Goal: Use online tool/utility: Utilize a website feature to perform a specific function

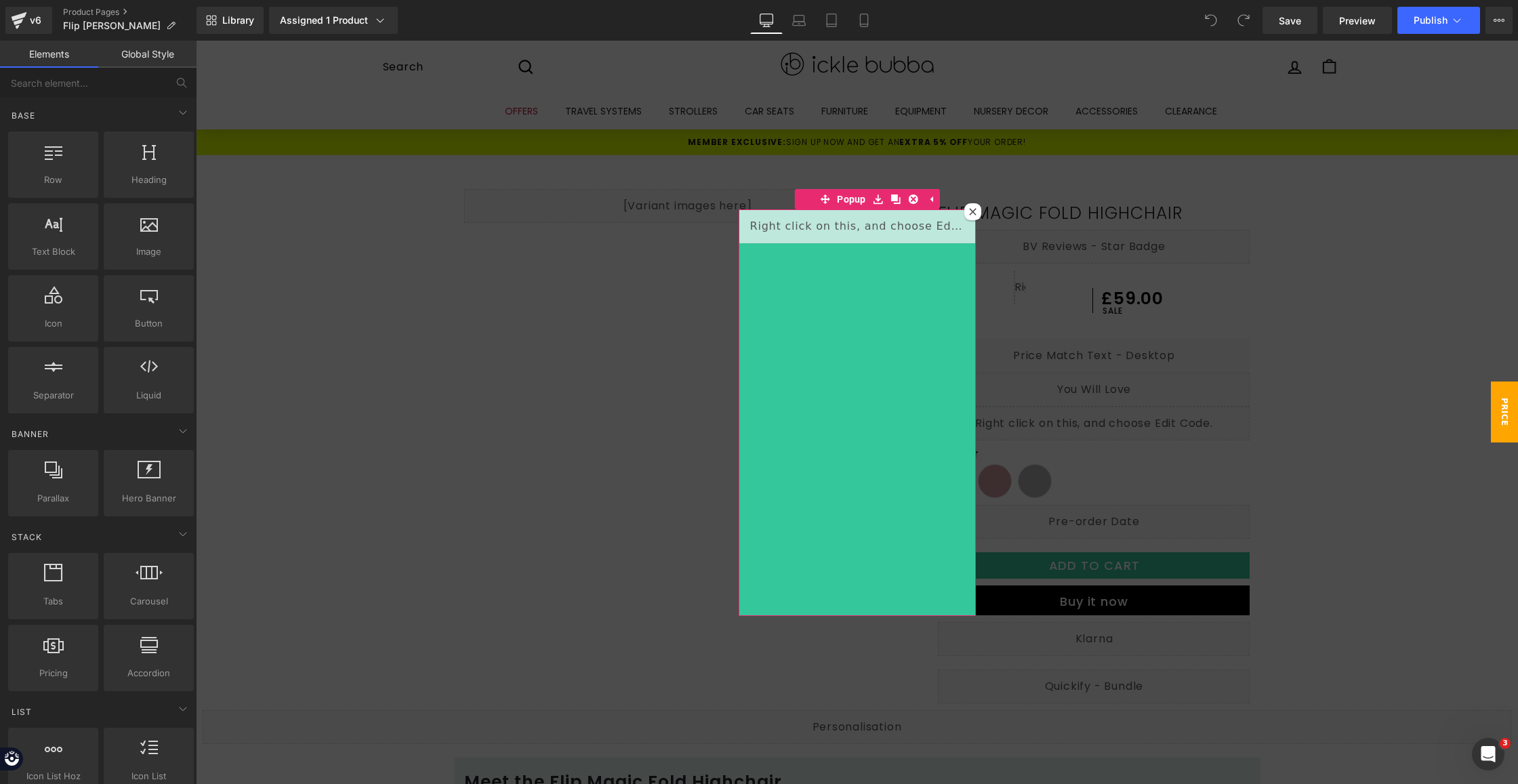
click at [969, 215] on icon at bounding box center [972, 212] width 7 height 7
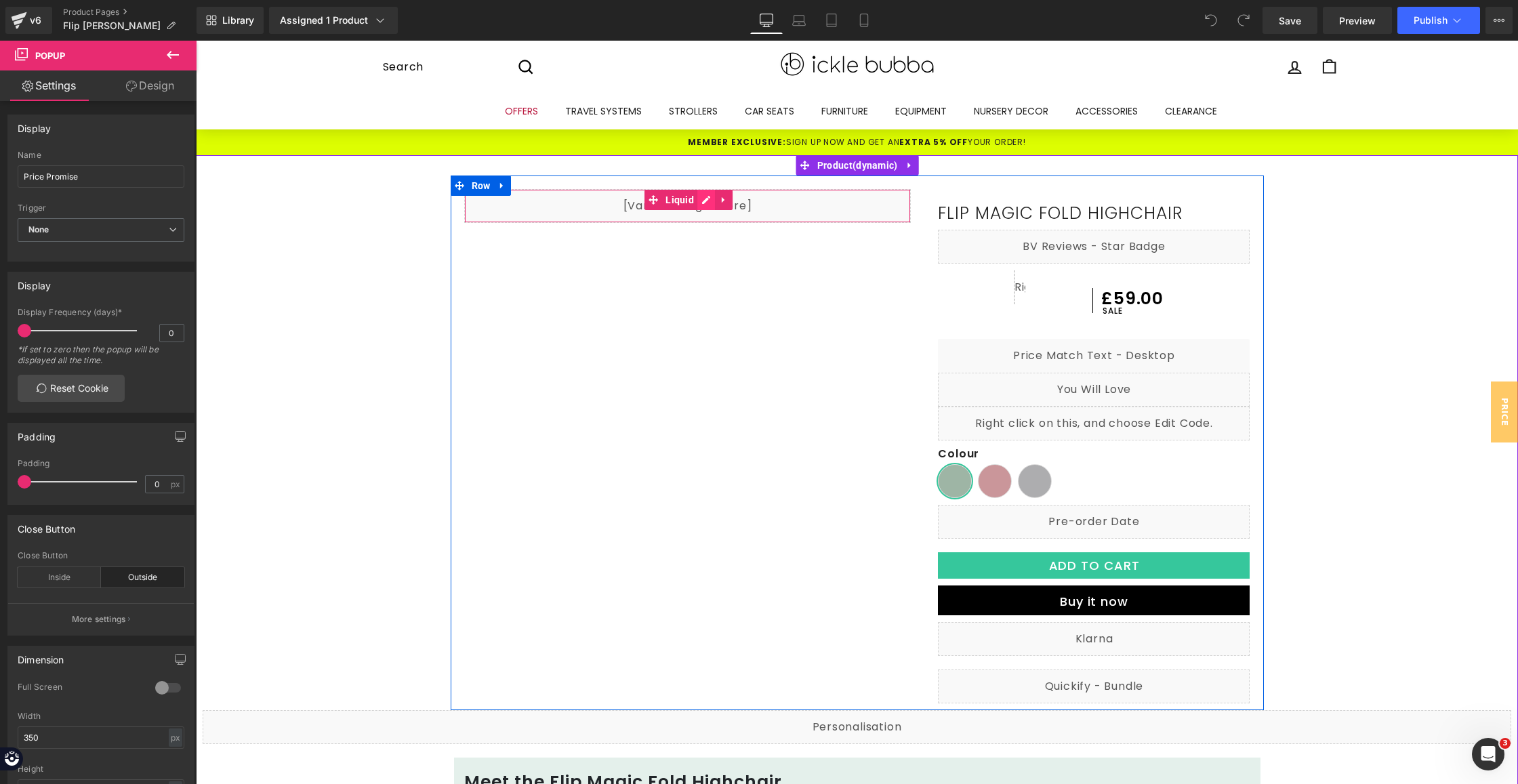
click at [695, 199] on div "Liquid" at bounding box center [688, 206] width 447 height 34
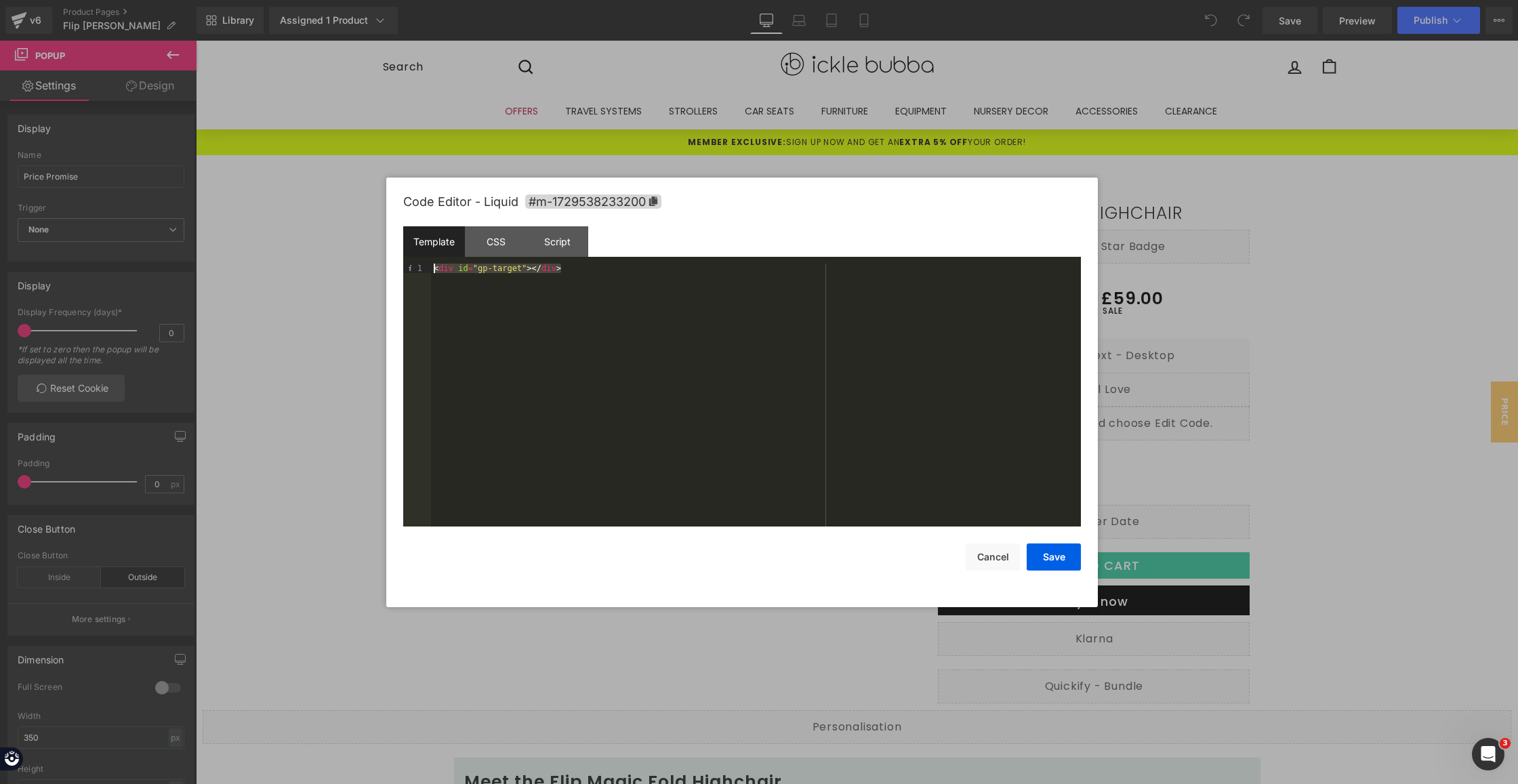
drag, startPoint x: 577, startPoint y: 273, endPoint x: 416, endPoint y: 271, distance: 161.0
click at [416, 271] on pre "1 < div id = "gp-target" > </ div > XXXXXXXXXXXXXXXXXXXXXXXXXXXXXXXXXXXXXXXXXXX…" at bounding box center [742, 394] width 678 height 263
click at [496, 239] on div "CSS" at bounding box center [496, 242] width 62 height 30
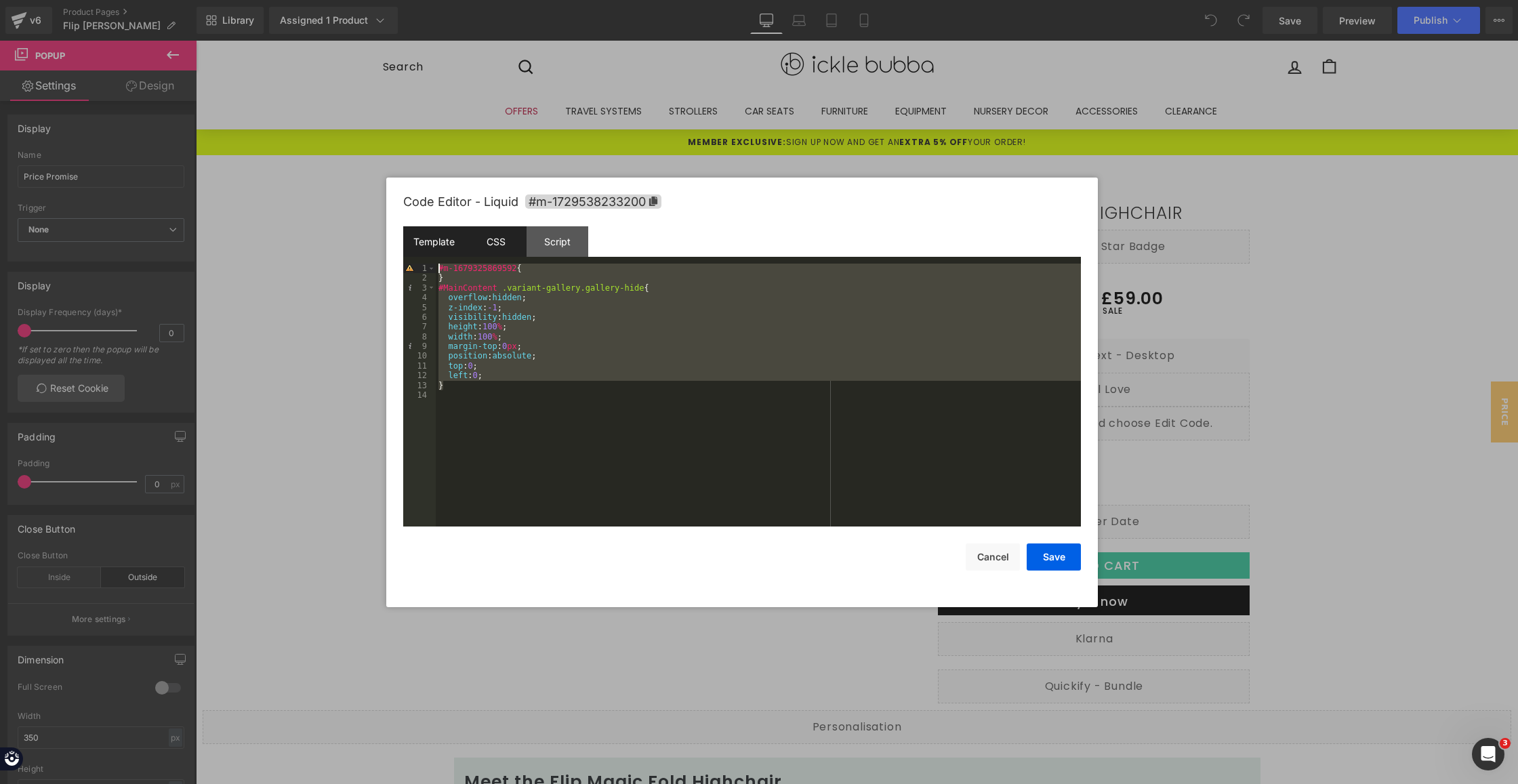
drag, startPoint x: 504, startPoint y: 388, endPoint x: 415, endPoint y: 254, distance: 160.9
click at [415, 254] on div "Template CSS Script Data 1 < div id = "gp-target" > </ div > XXXXXXXXXXXXXXXXXX…" at bounding box center [742, 376] width 678 height 300
click at [488, 395] on div "#m-1679325869592 { } #MainContent .variant-gallery.gallery-hide { overflow : hi…" at bounding box center [758, 404] width 645 height 282
drag, startPoint x: 473, startPoint y: 406, endPoint x: 416, endPoint y: 260, distance: 156.7
click at [416, 260] on div "Template CSS Script Data 1 < div id = "gp-target" > </ div > XXXXXXXXXXXXXXXXXX…" at bounding box center [742, 376] width 678 height 300
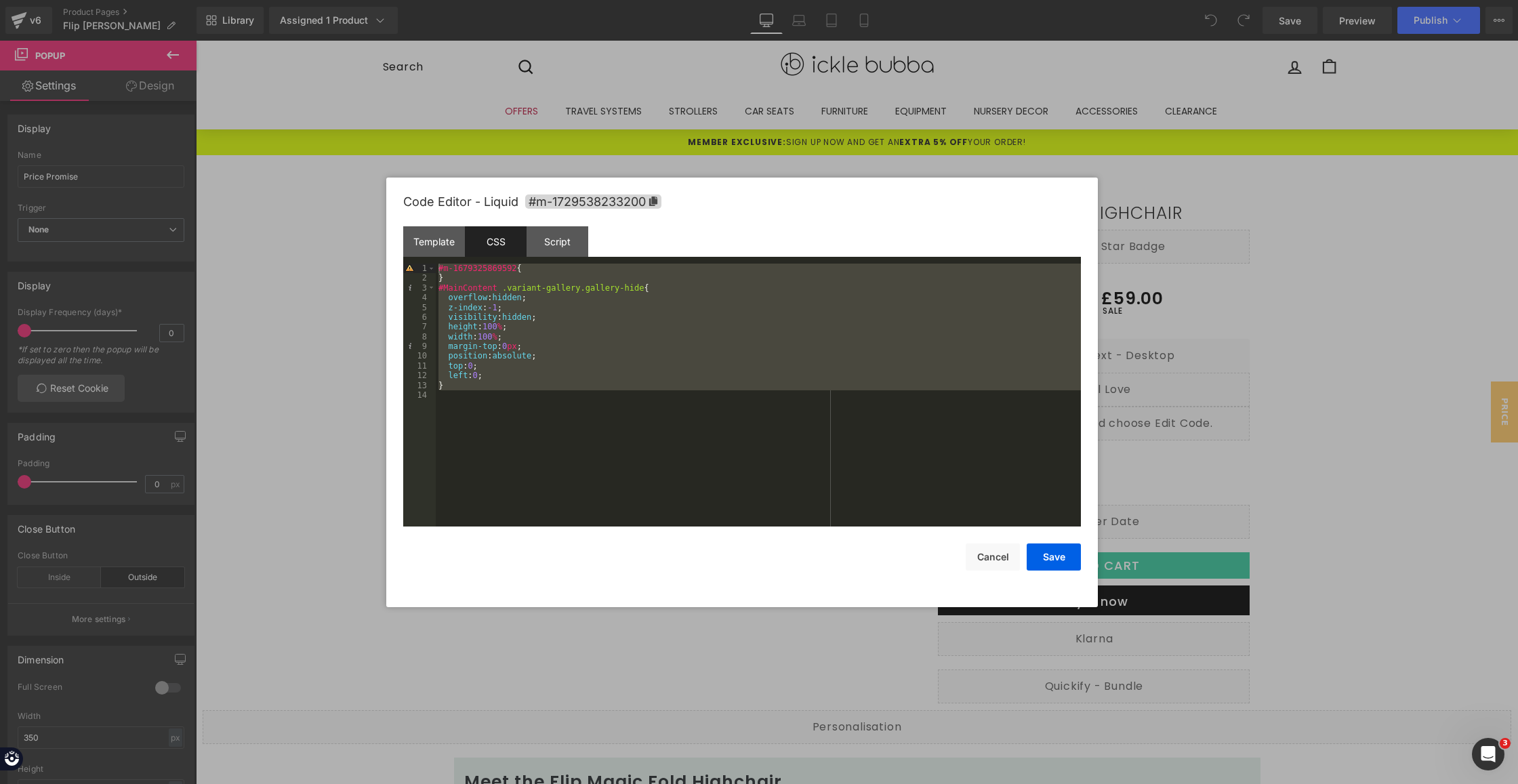
drag, startPoint x: 570, startPoint y: 248, endPoint x: 590, endPoint y: 236, distance: 23.3
click at [570, 248] on div "Script" at bounding box center [558, 242] width 62 height 30
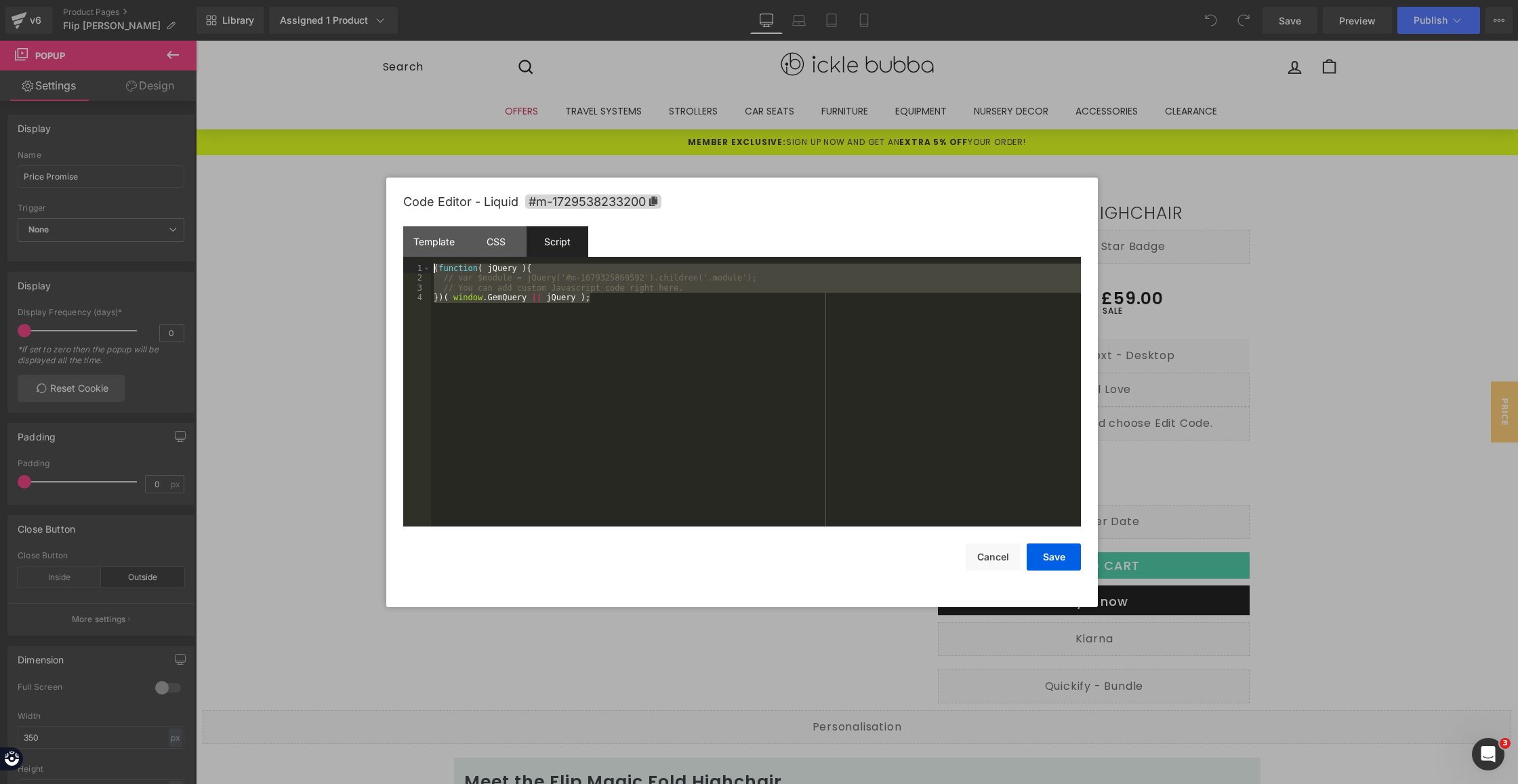
drag, startPoint x: 576, startPoint y: 360, endPoint x: 306, endPoint y: 208, distance: 309.8
click at [306, 208] on body "You are previewing how the will restyle your page. You can not edit Elements in…" at bounding box center [759, 392] width 1518 height 784
click at [1004, 552] on button "Cancel" at bounding box center [993, 557] width 54 height 27
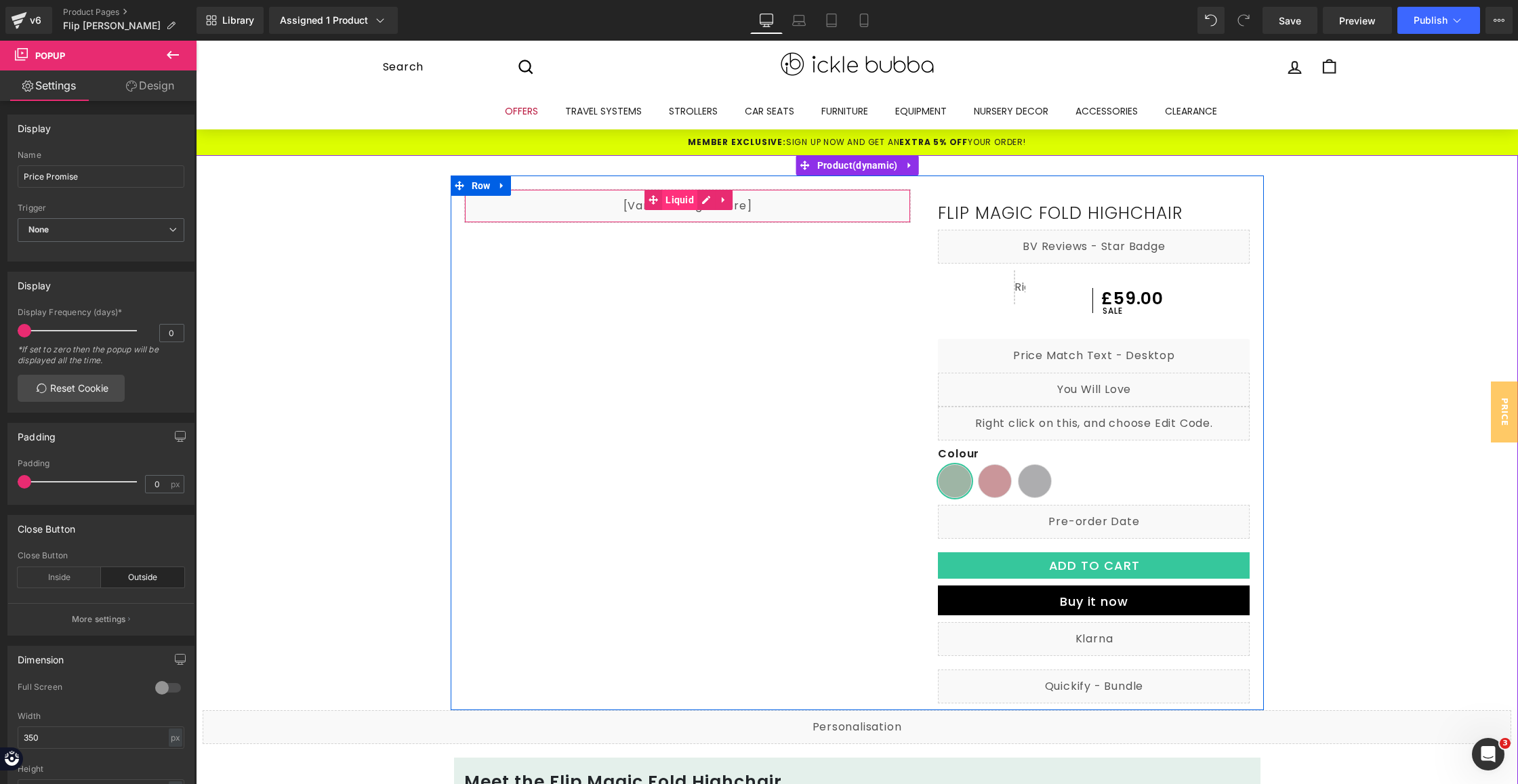
click at [670, 196] on span "Liquid" at bounding box center [679, 200] width 35 height 21
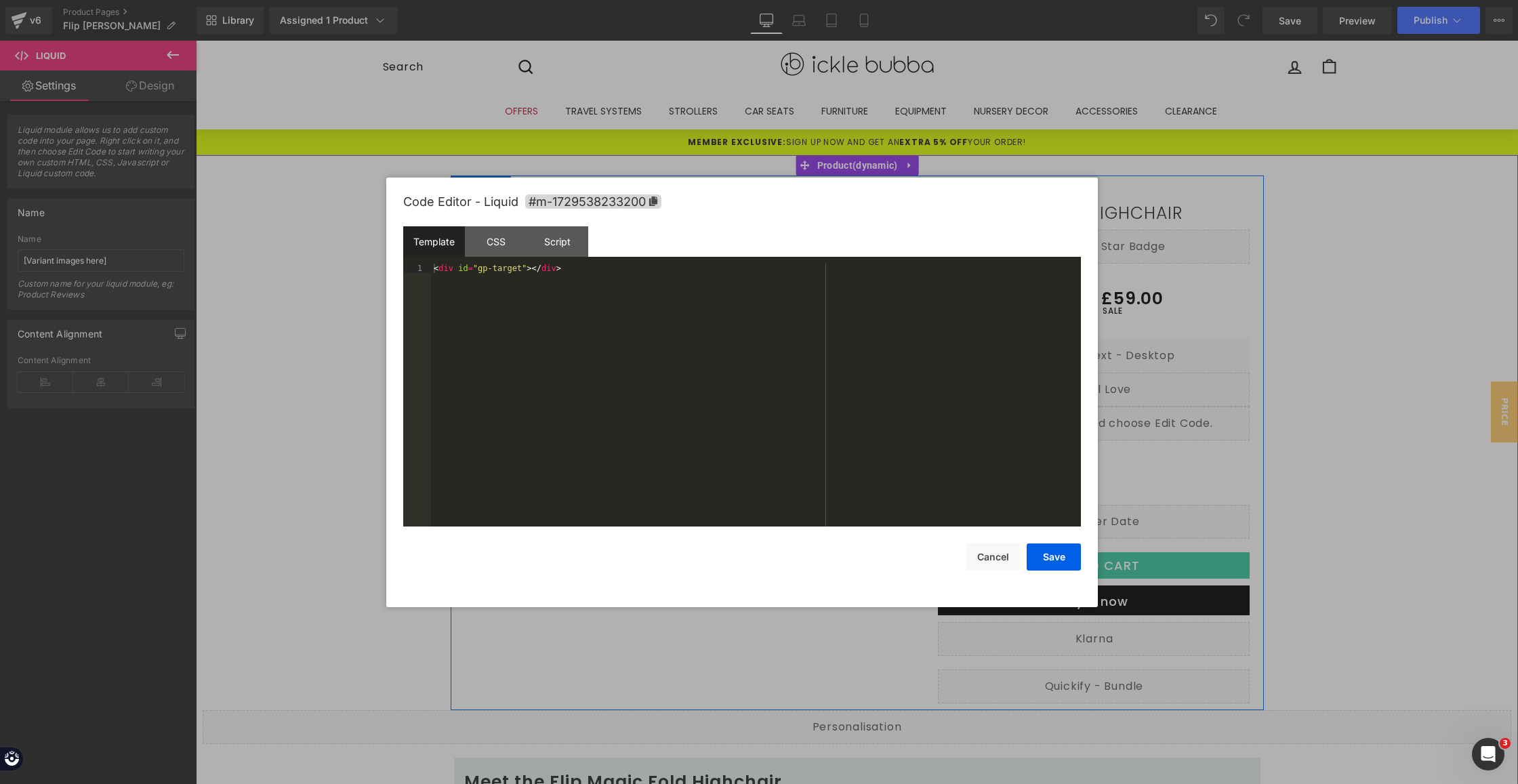
click at [703, 199] on icon at bounding box center [706, 200] width 8 height 8
click at [512, 236] on div "CSS" at bounding box center [496, 242] width 62 height 30
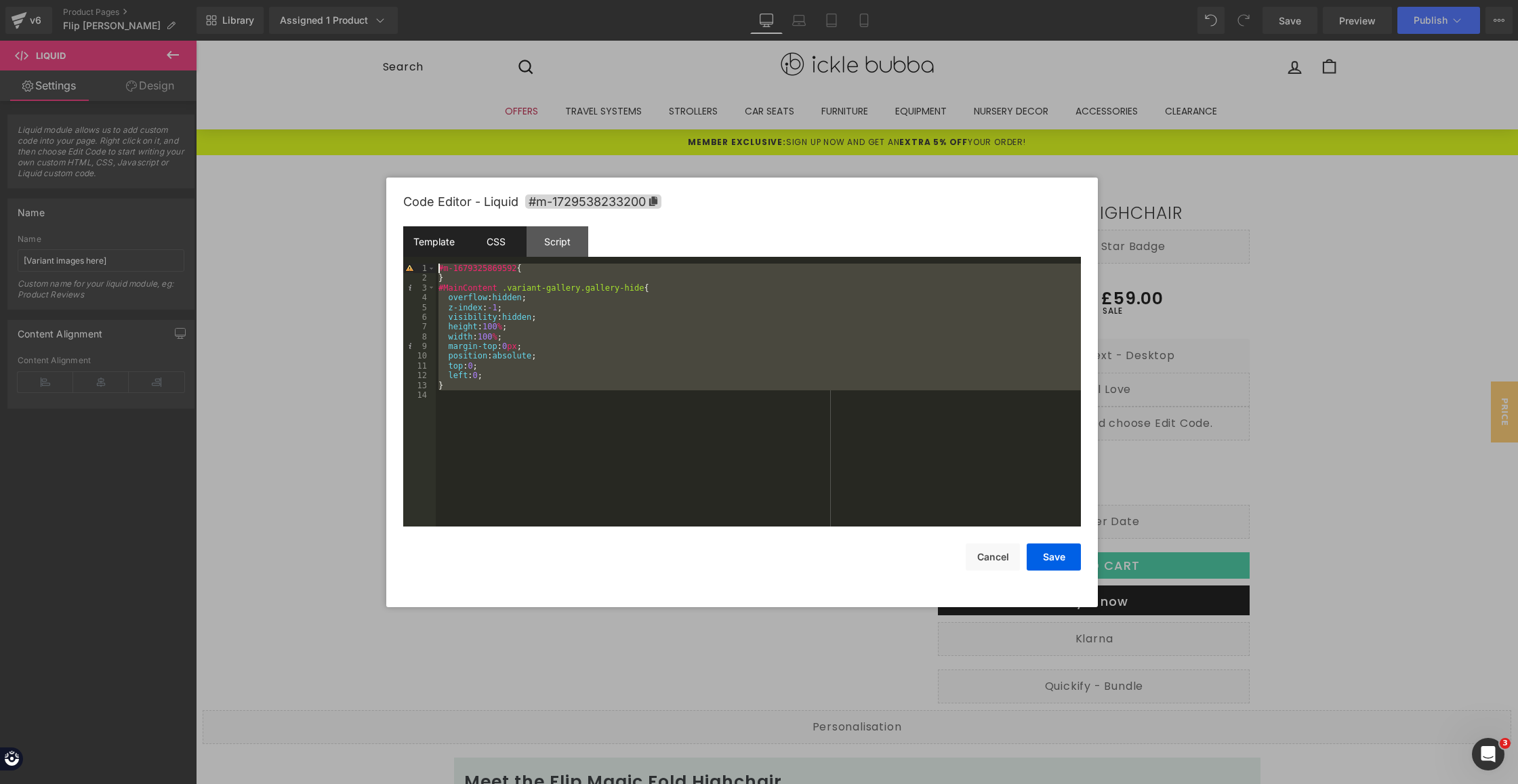
drag, startPoint x: 483, startPoint y: 391, endPoint x: 419, endPoint y: 237, distance: 166.8
click at [419, 237] on div "Template CSS Script Data 1 < div id = "gp-target" > </ div > XXXXXXXXXXXXXXXXXX…" at bounding box center [742, 376] width 678 height 300
drag, startPoint x: 997, startPoint y: 561, endPoint x: 828, endPoint y: 510, distance: 176.5
click at [997, 561] on button "Cancel" at bounding box center [993, 557] width 54 height 27
